Goal: Task Accomplishment & Management: Use online tool/utility

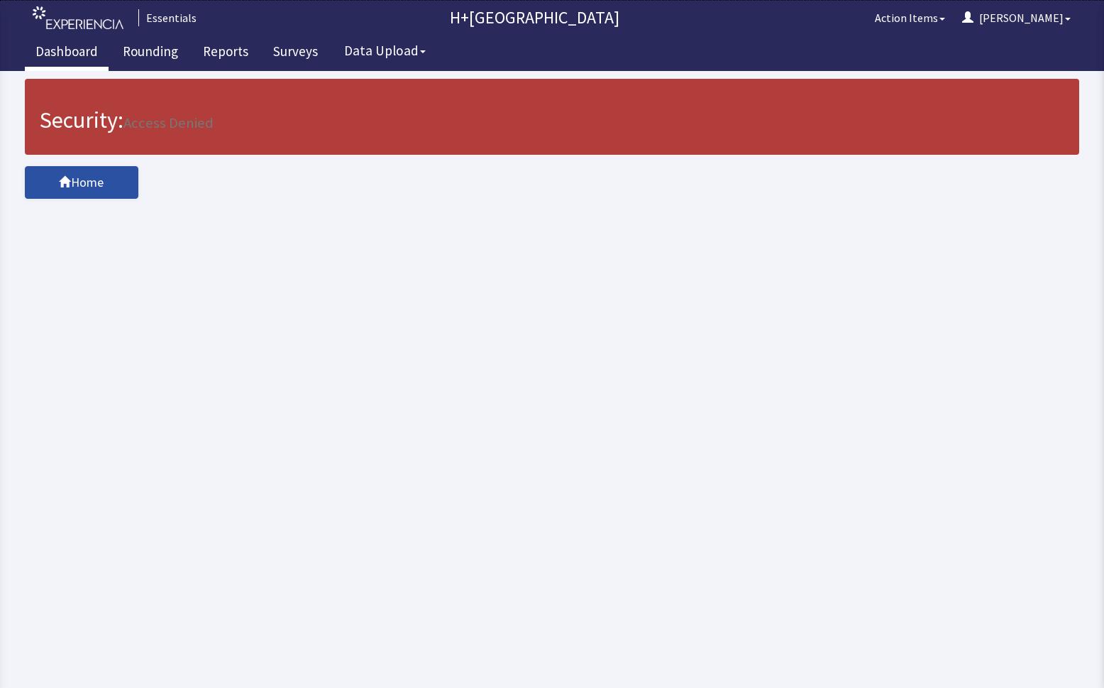
click at [79, 49] on link "Dashboard" at bounding box center [67, 52] width 84 height 35
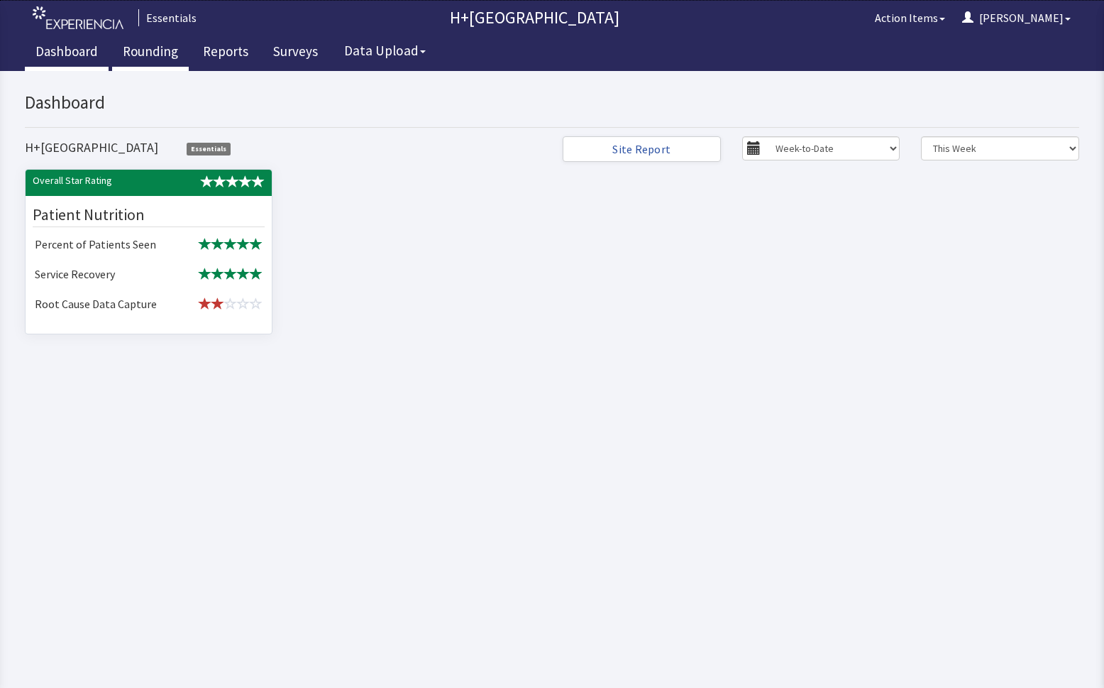
click at [151, 48] on link "Rounding" at bounding box center [150, 52] width 77 height 35
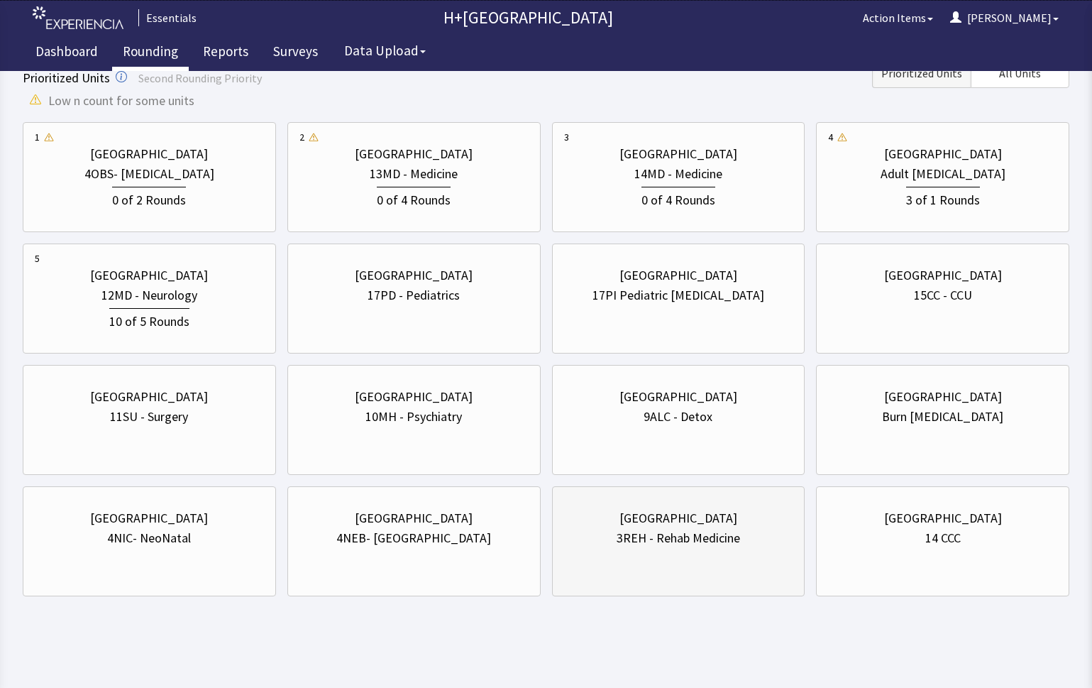
scroll to position [180, 0]
click at [677, 201] on div "0 of 4 Rounds" at bounding box center [679, 196] width 74 height 23
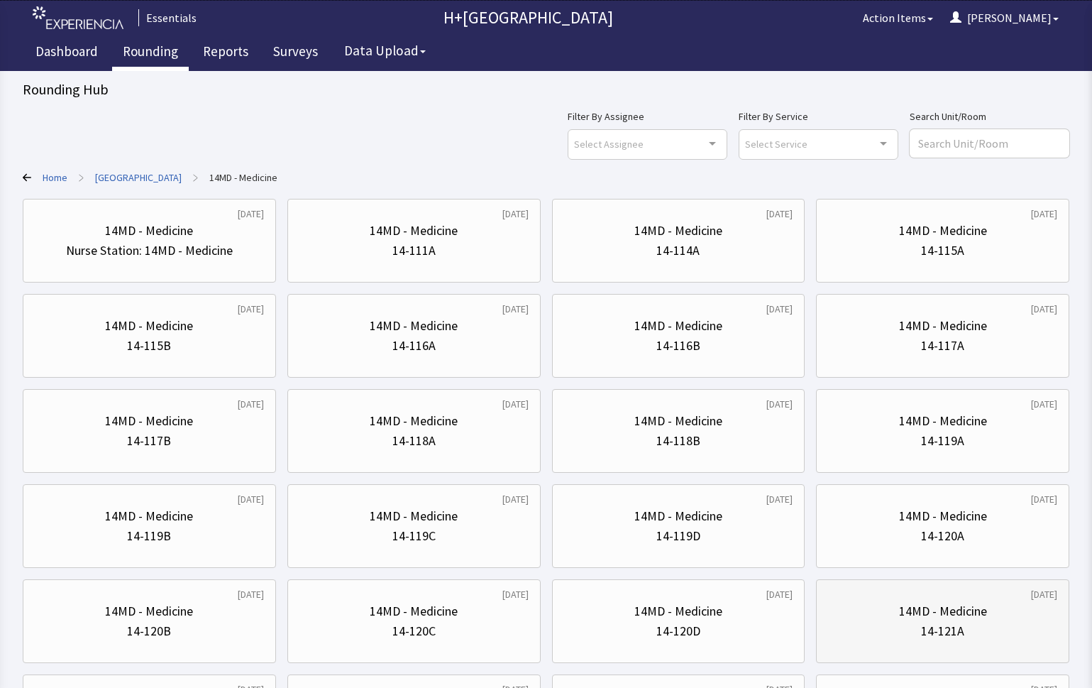
scroll to position [0, 0]
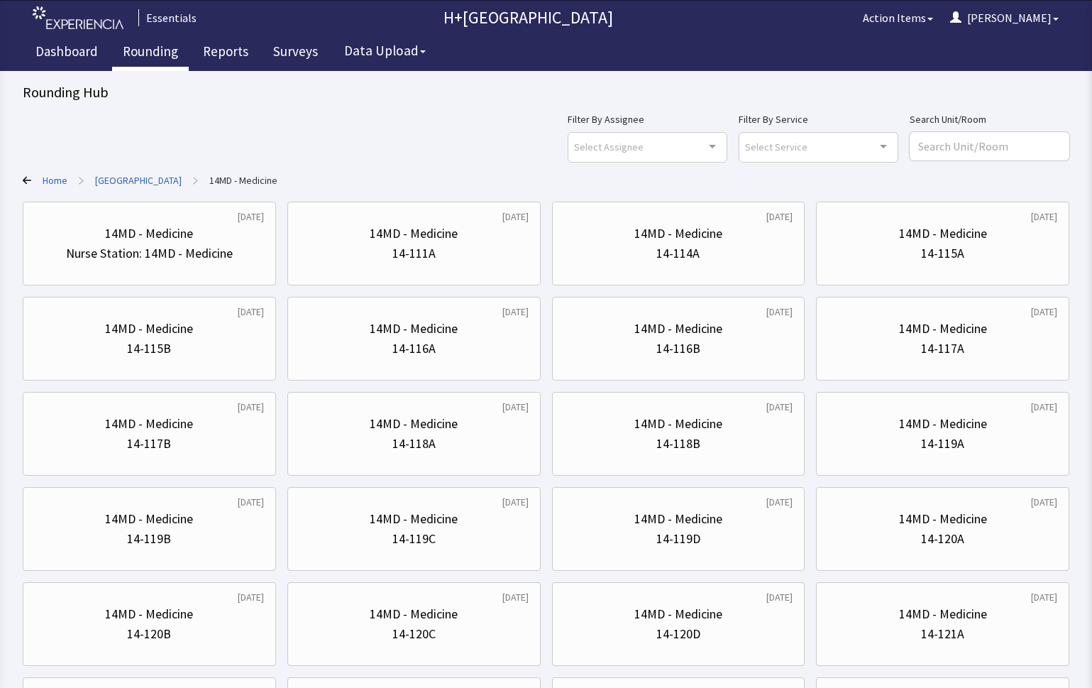
click at [53, 177] on link "Home" at bounding box center [55, 180] width 25 height 14
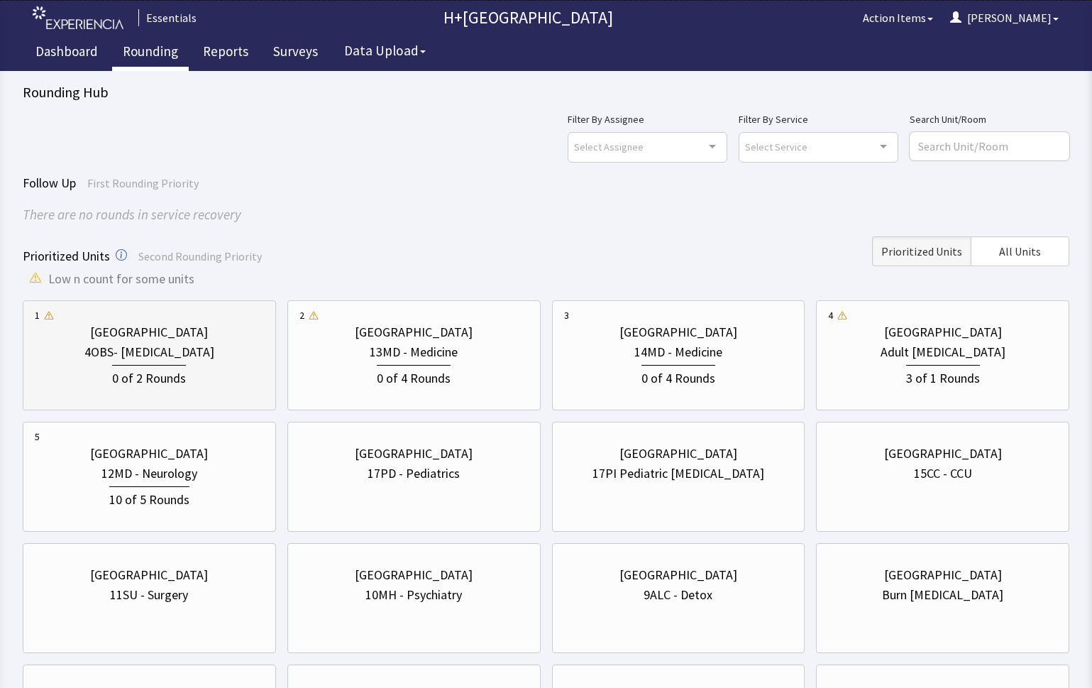
click at [167, 336] on div "HHC - Harlem Hospital Center" at bounding box center [149, 332] width 118 height 20
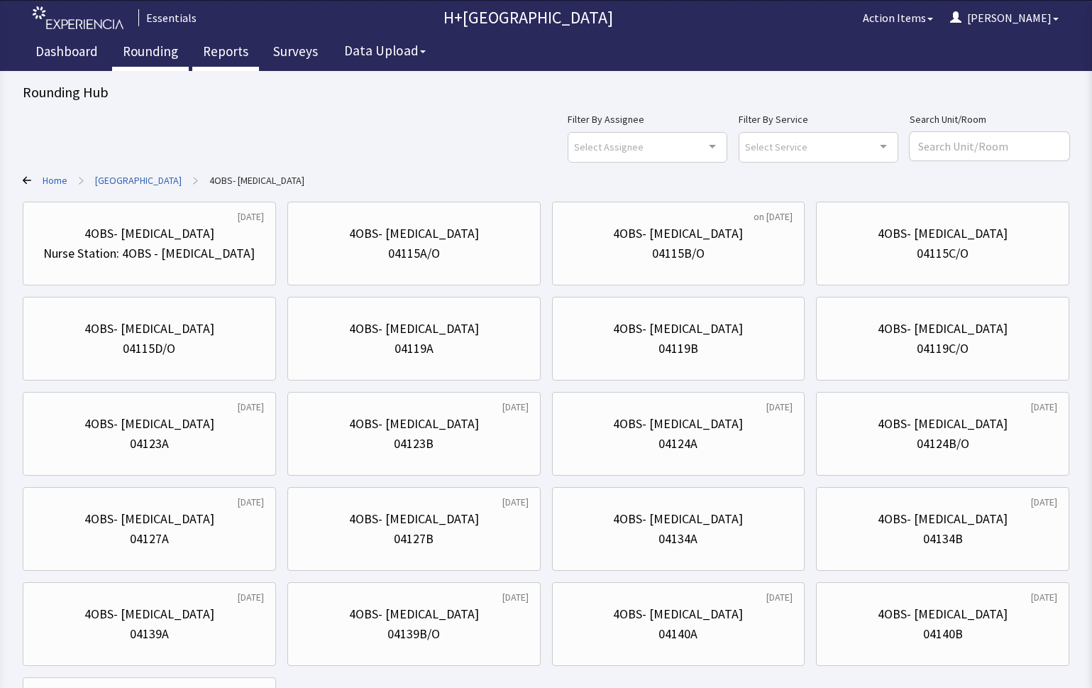
click at [236, 51] on link "Reports" at bounding box center [225, 52] width 67 height 35
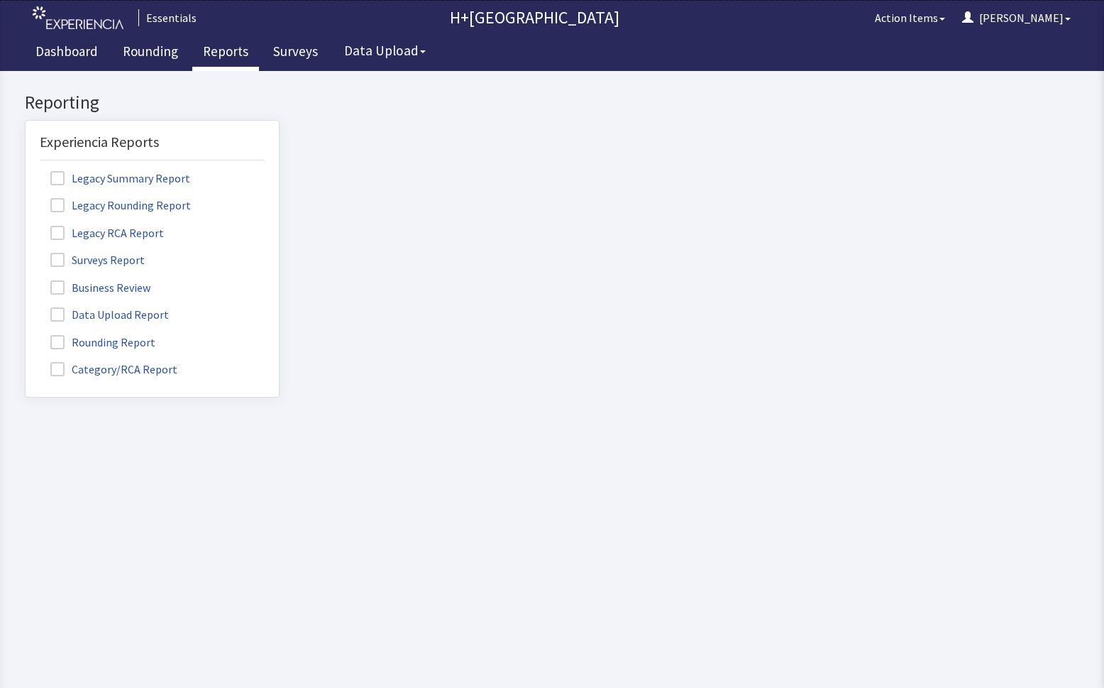
click at [54, 341] on span at bounding box center [57, 342] width 14 height 14
click at [26, 334] on input "Rounding Report" at bounding box center [26, 334] width 0 height 0
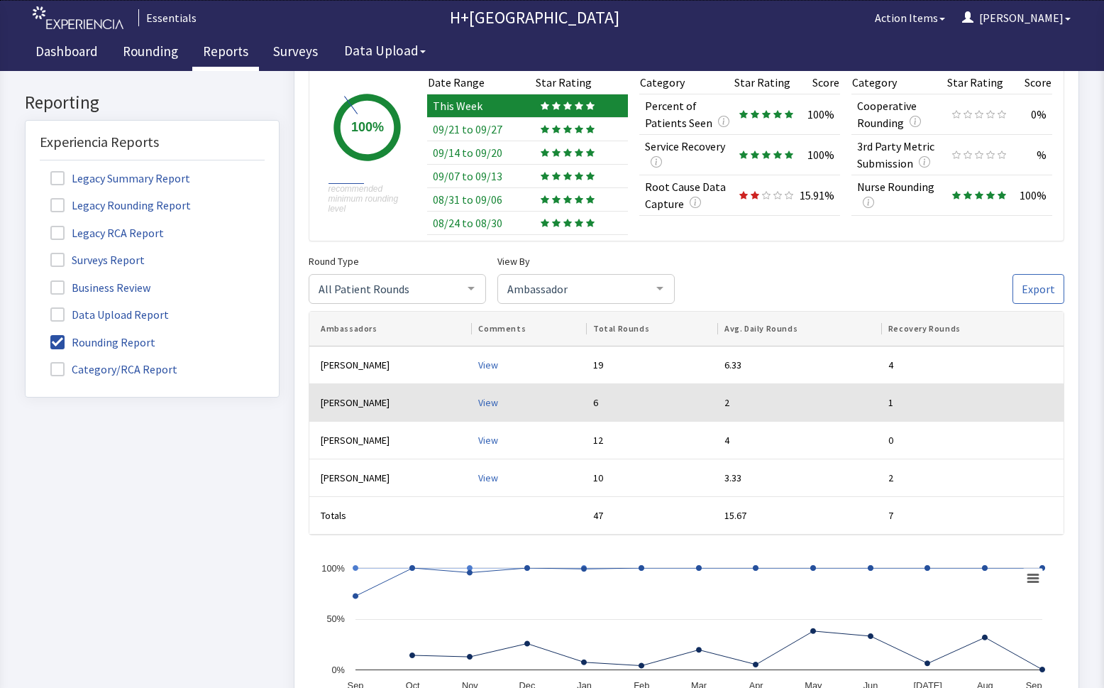
scroll to position [182, 0]
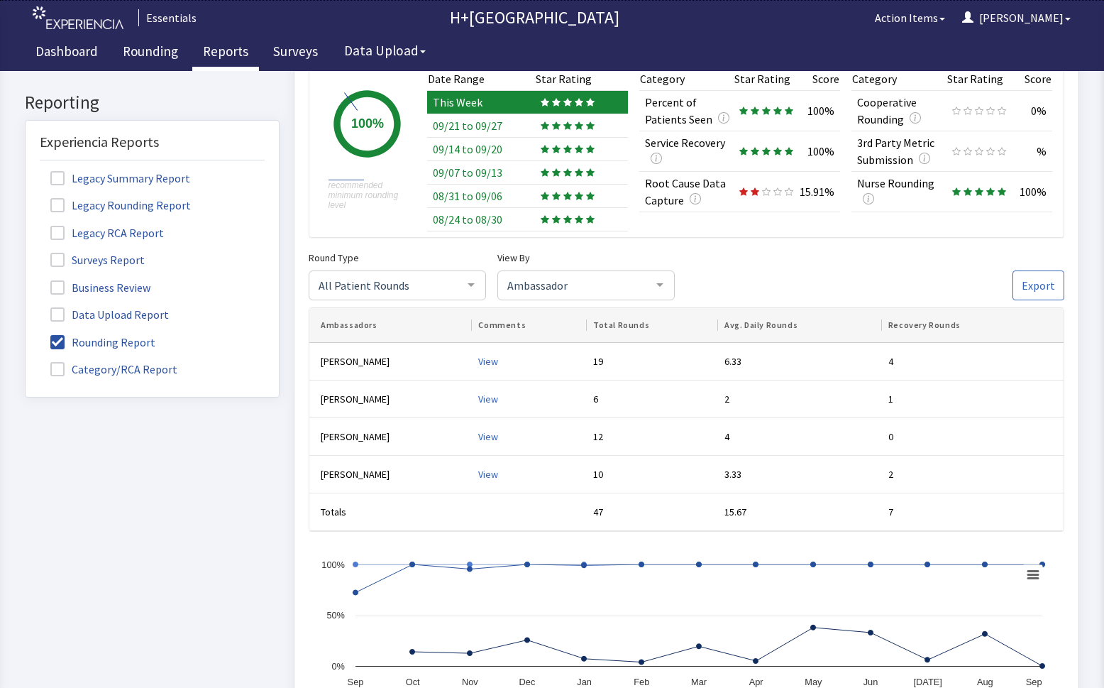
click at [568, 169] on div at bounding box center [568, 172] width 54 height 9
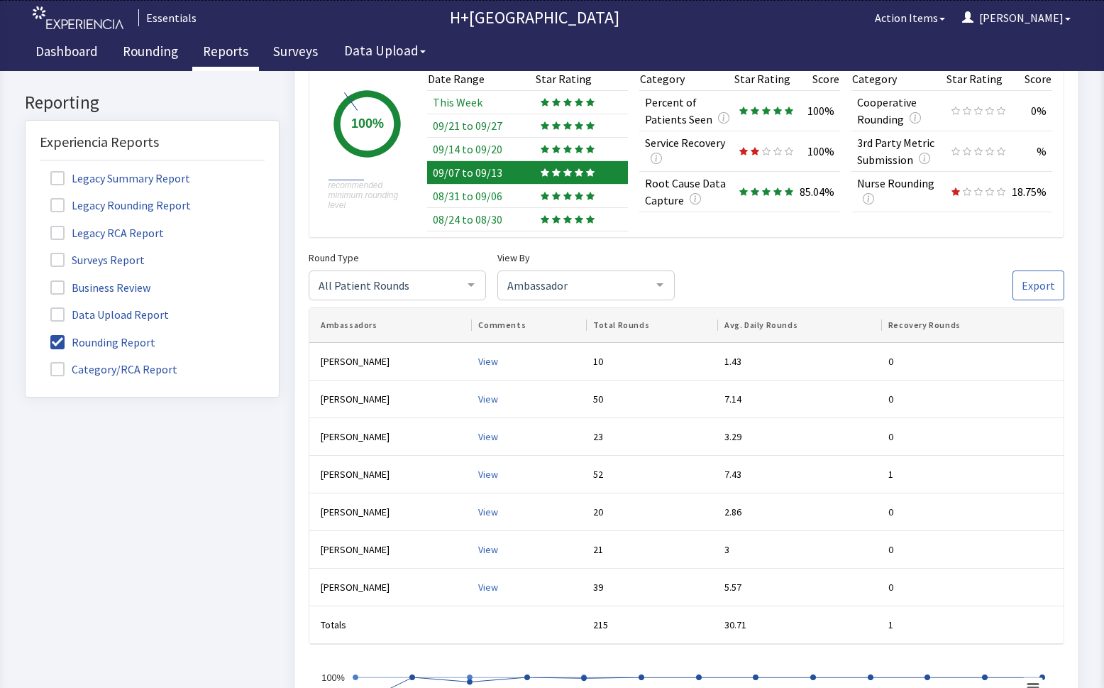
click at [1061, 290] on div "Rounding Report Print" at bounding box center [687, 513] width 786 height 1232
click at [1038, 281] on span "Export" at bounding box center [1038, 285] width 33 height 17
click at [552, 148] on icon at bounding box center [556, 149] width 9 height 8
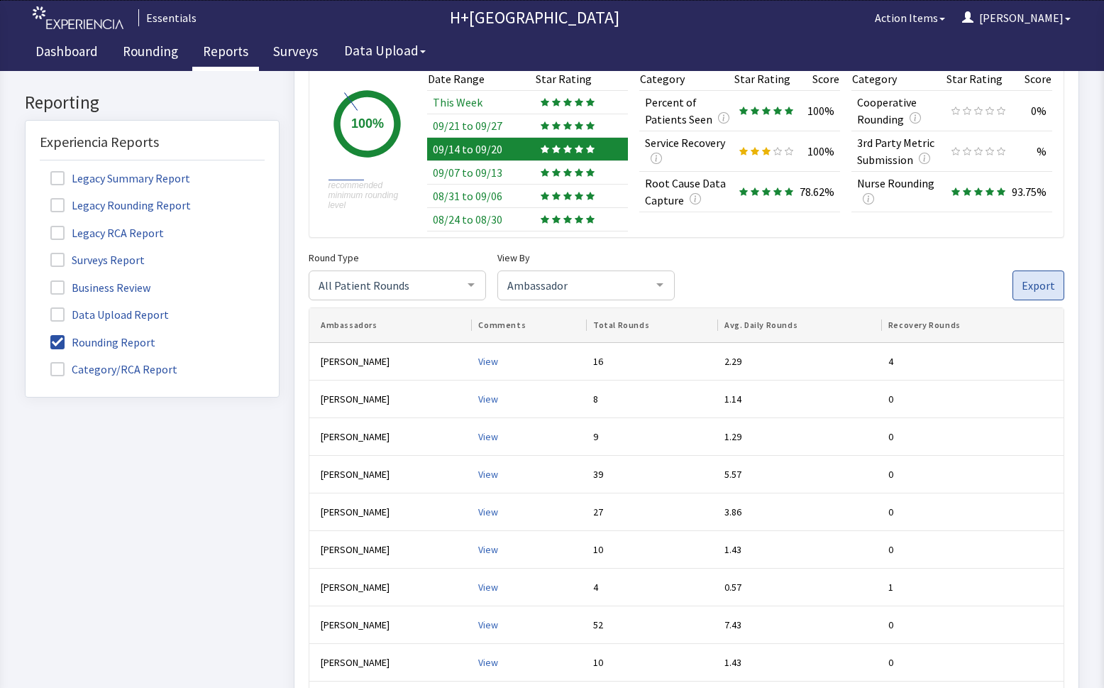
click at [1047, 287] on button "Export" at bounding box center [1039, 285] width 52 height 30
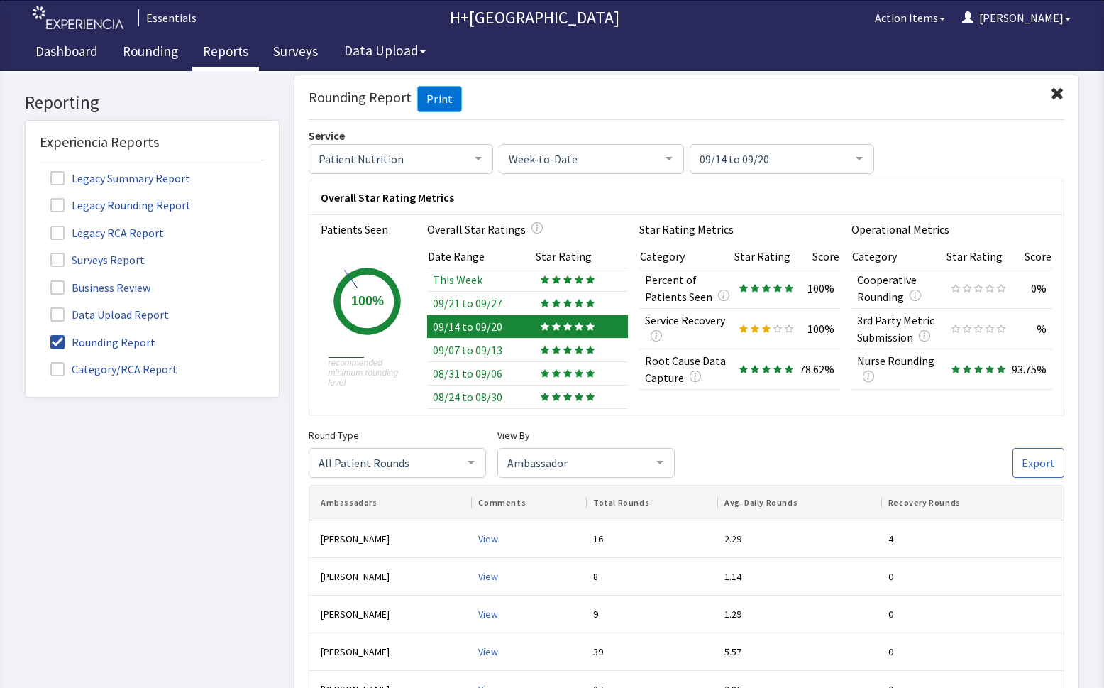
scroll to position [0, 0]
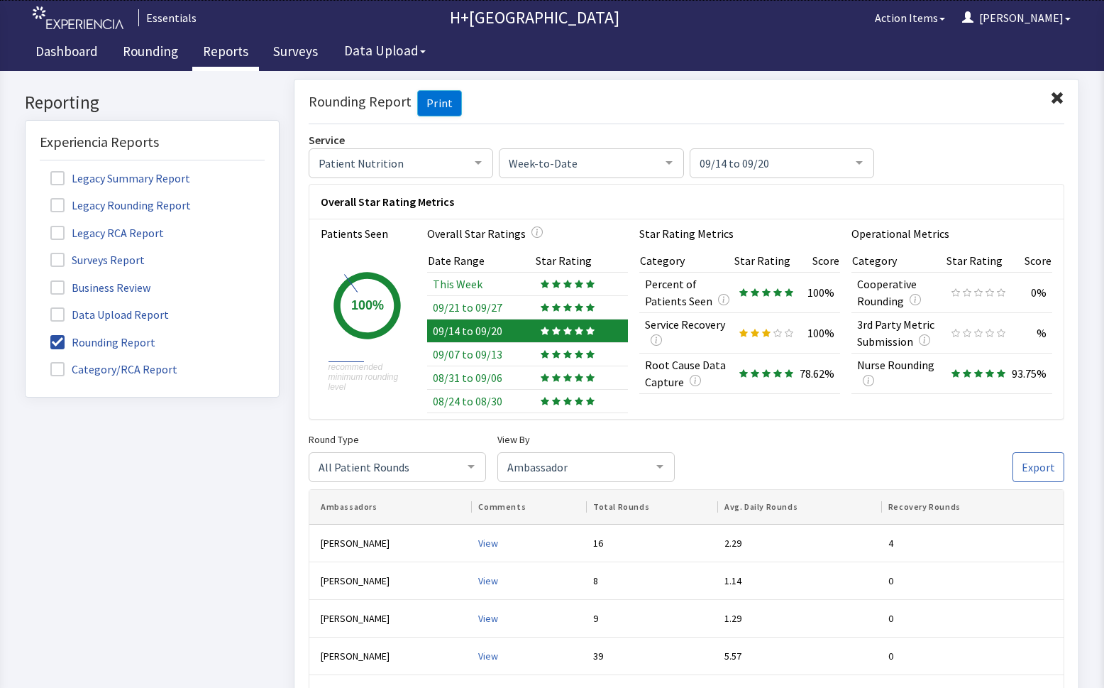
click at [561, 302] on td at bounding box center [581, 306] width 93 height 23
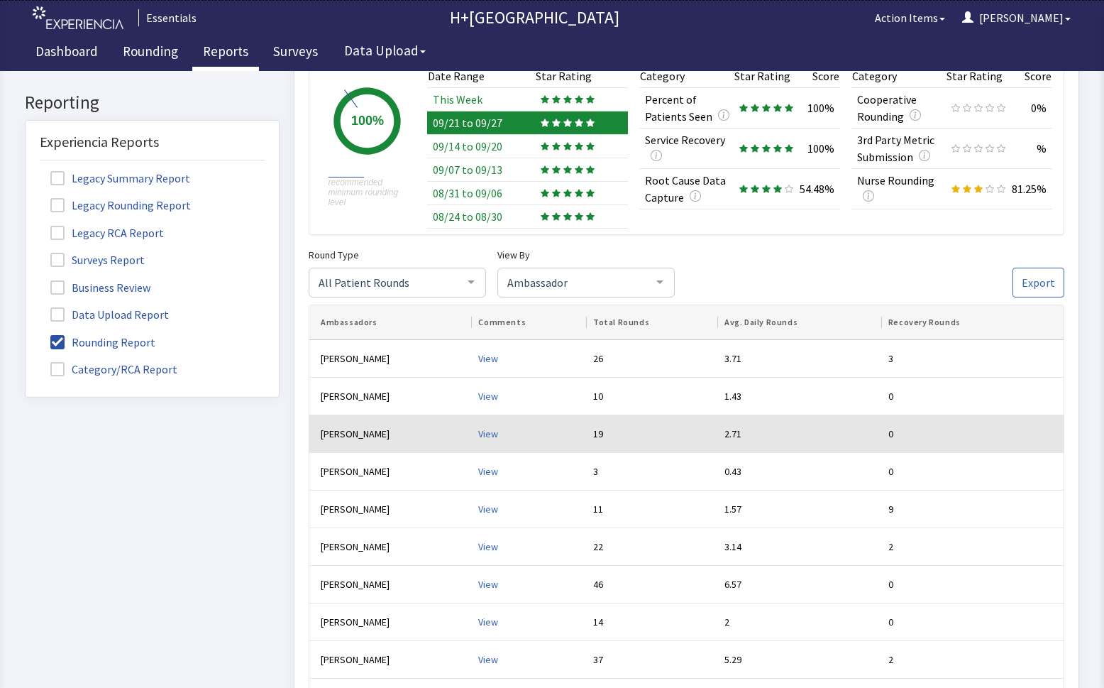
scroll to position [182, 0]
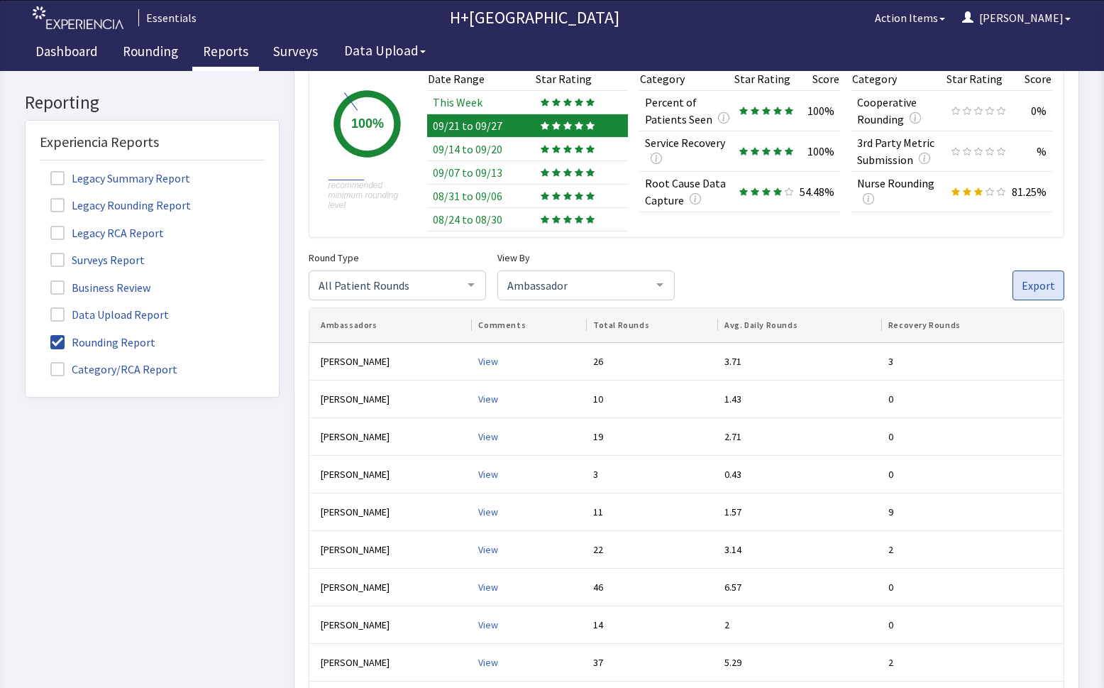
click at [1031, 285] on span "Export" at bounding box center [1038, 285] width 33 height 17
